Goal: Navigation & Orientation: Understand site structure

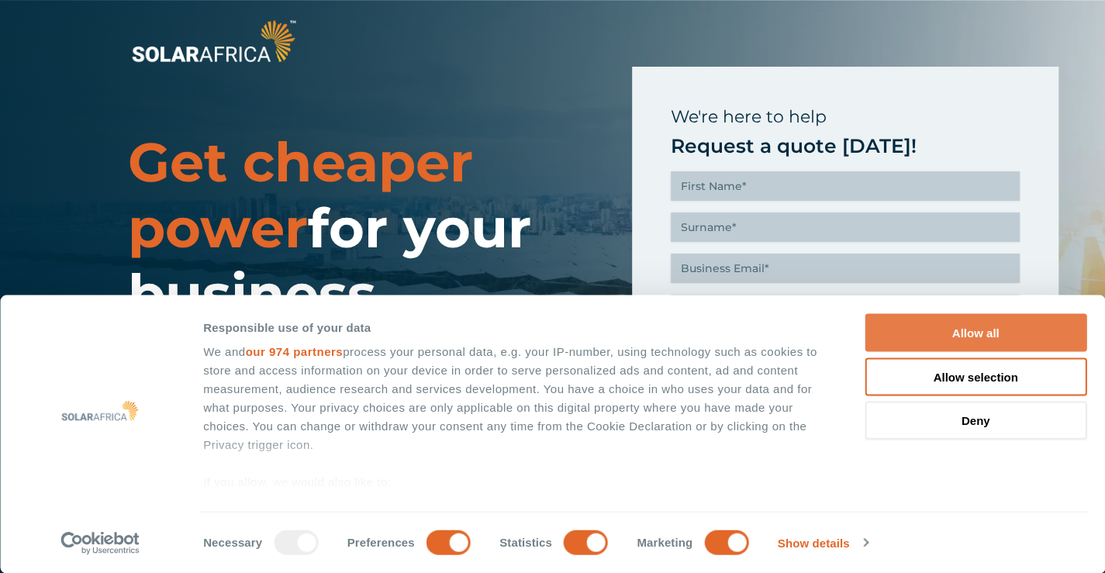
click at [957, 329] on button "Allow all" at bounding box center [975, 333] width 222 height 38
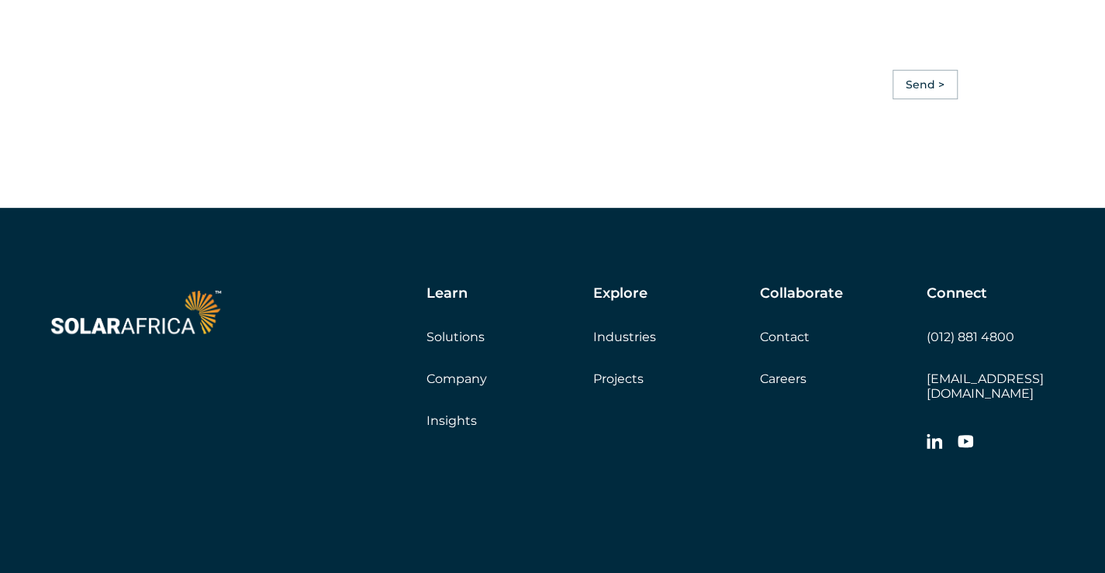
scroll to position [3580, 0]
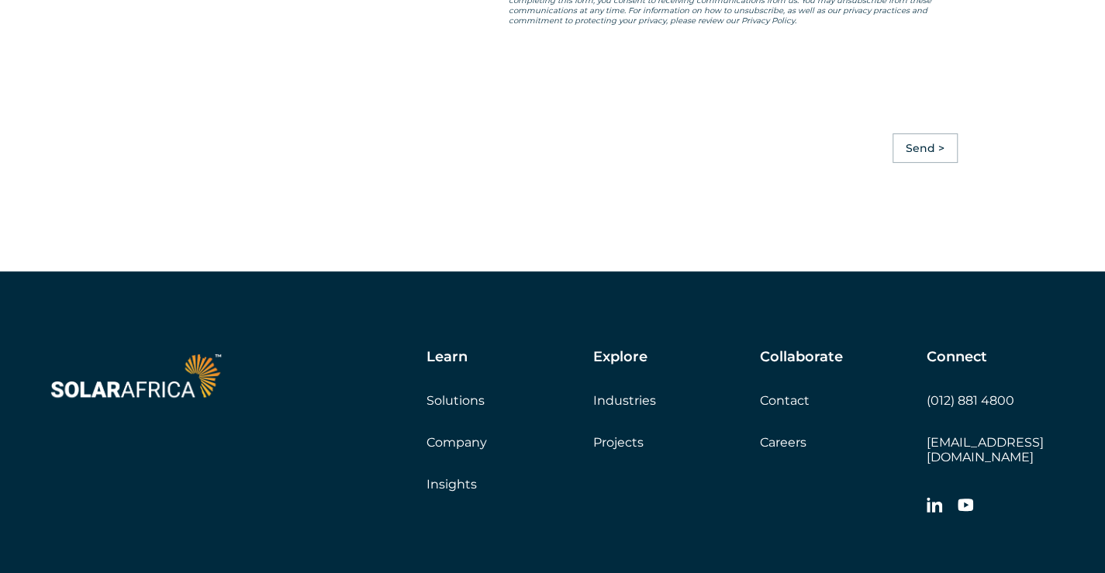
click at [1046, 460] on div "Connect (012) 881 4800 info@solarafrica.com" at bounding box center [992, 436] width 132 height 174
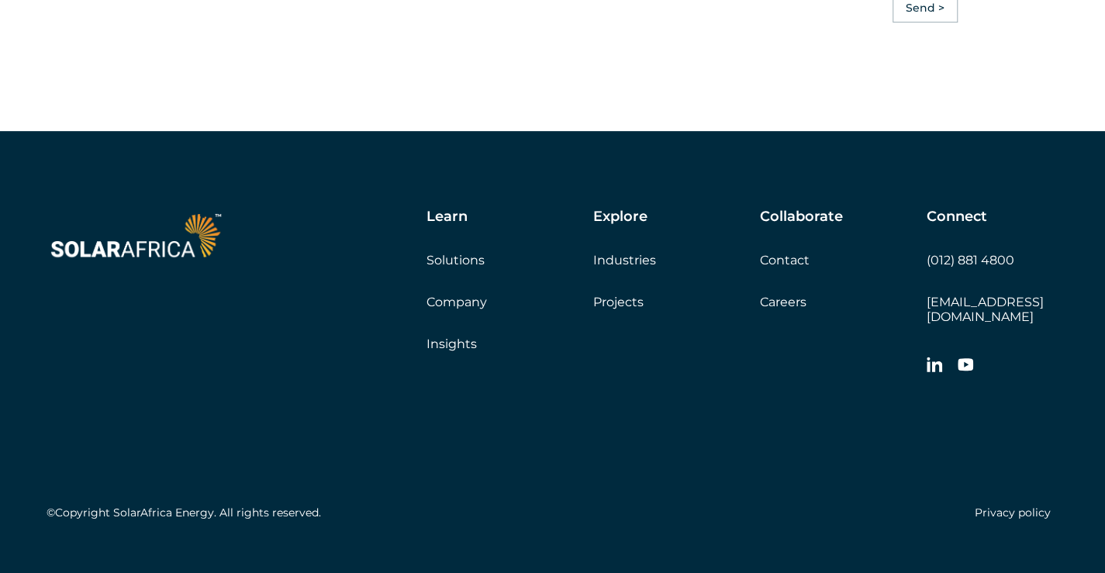
scroll to position [3674, 0]
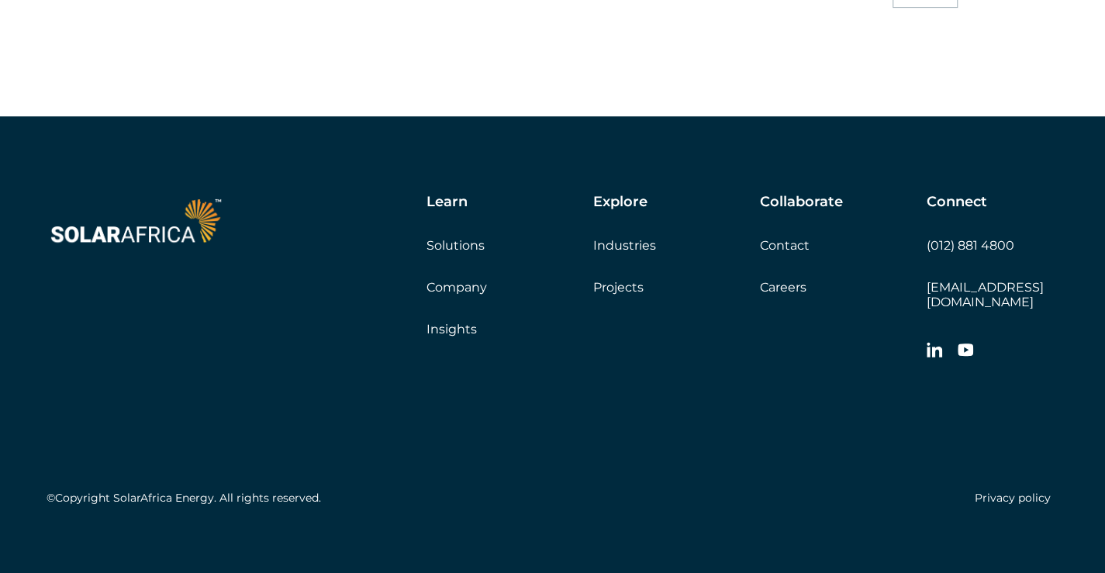
click at [468, 283] on link "Company" at bounding box center [456, 287] width 60 height 15
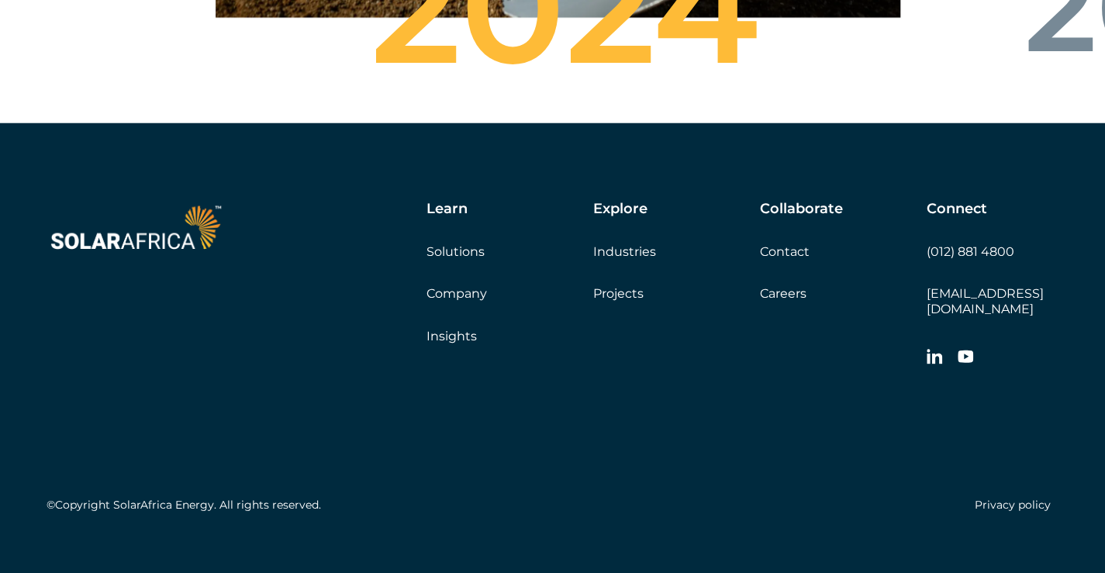
scroll to position [5636, 0]
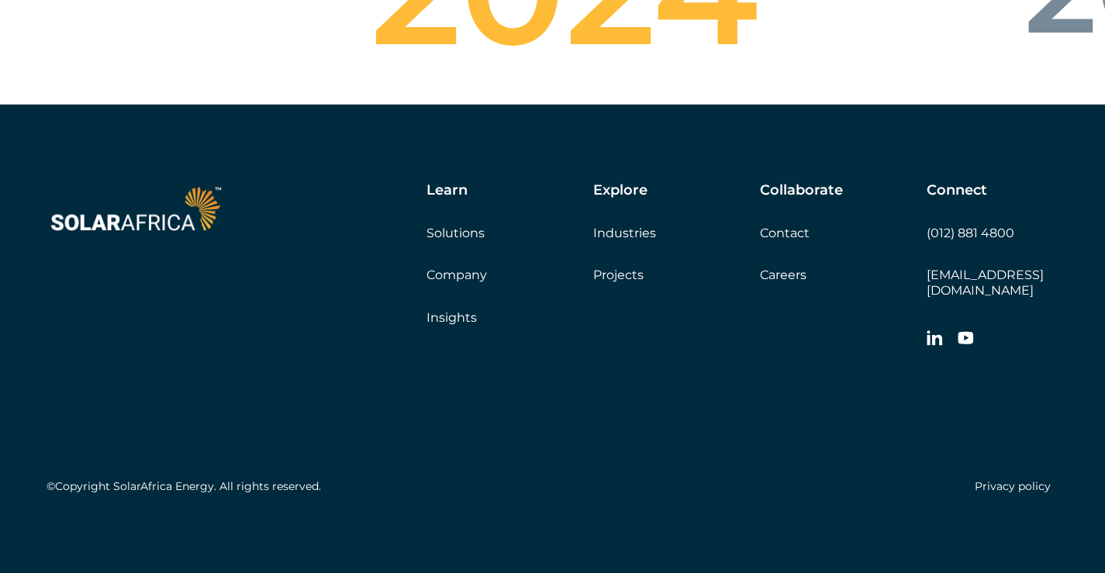
click at [482, 366] on div "©Copyright SolarAfrica Energy. All rights reserved. Privacy policy" at bounding box center [553, 428] width 1012 height 145
click at [460, 324] on link "Insights" at bounding box center [451, 317] width 50 height 15
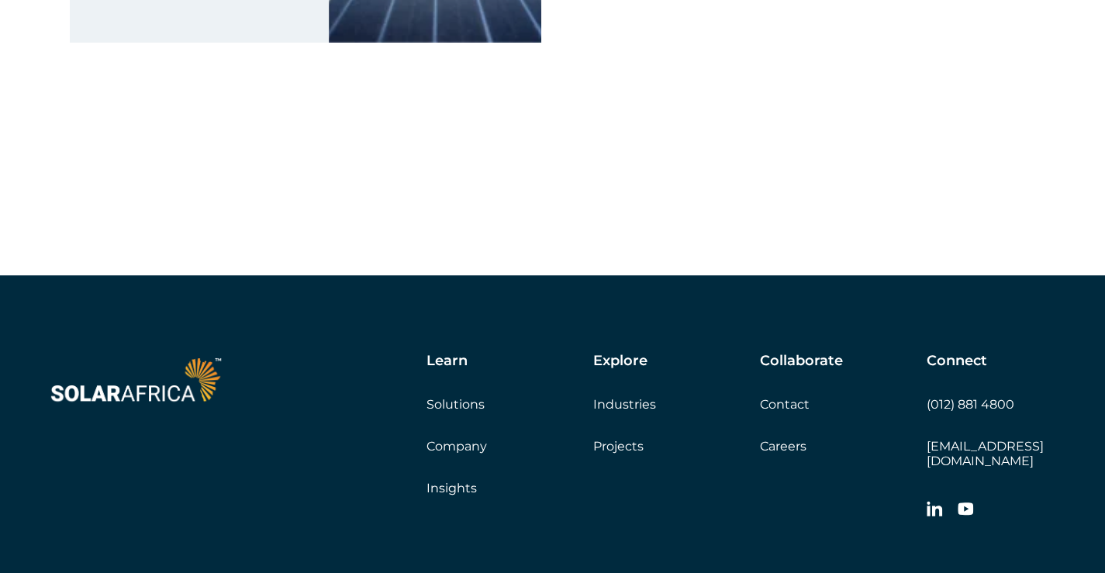
scroll to position [10416, 0]
